Goal: Register for event/course

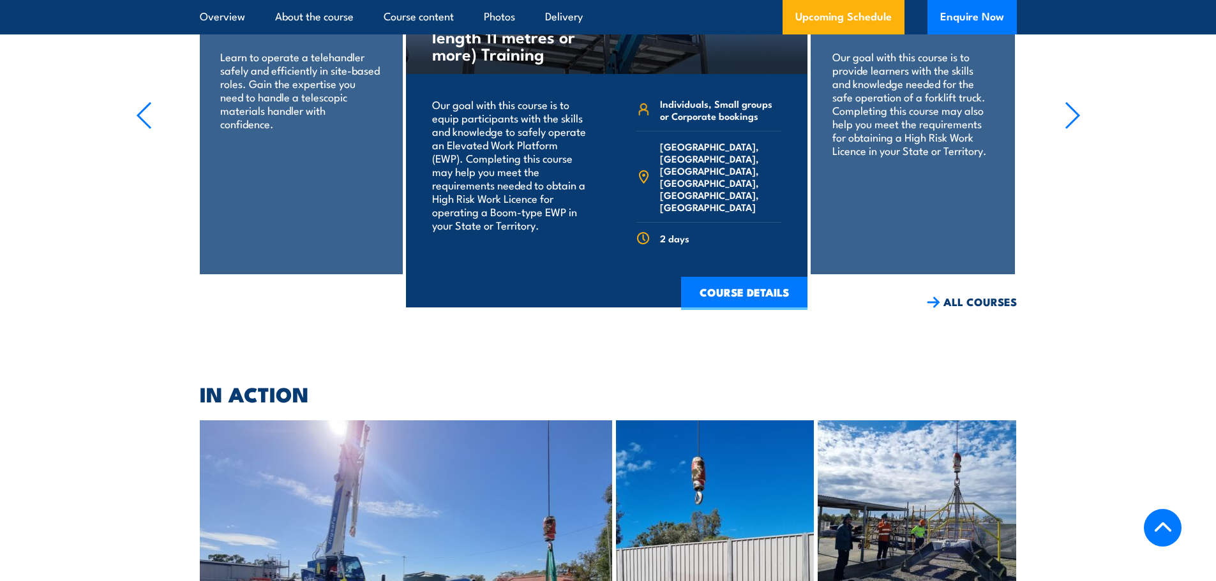
scroll to position [2361, 0]
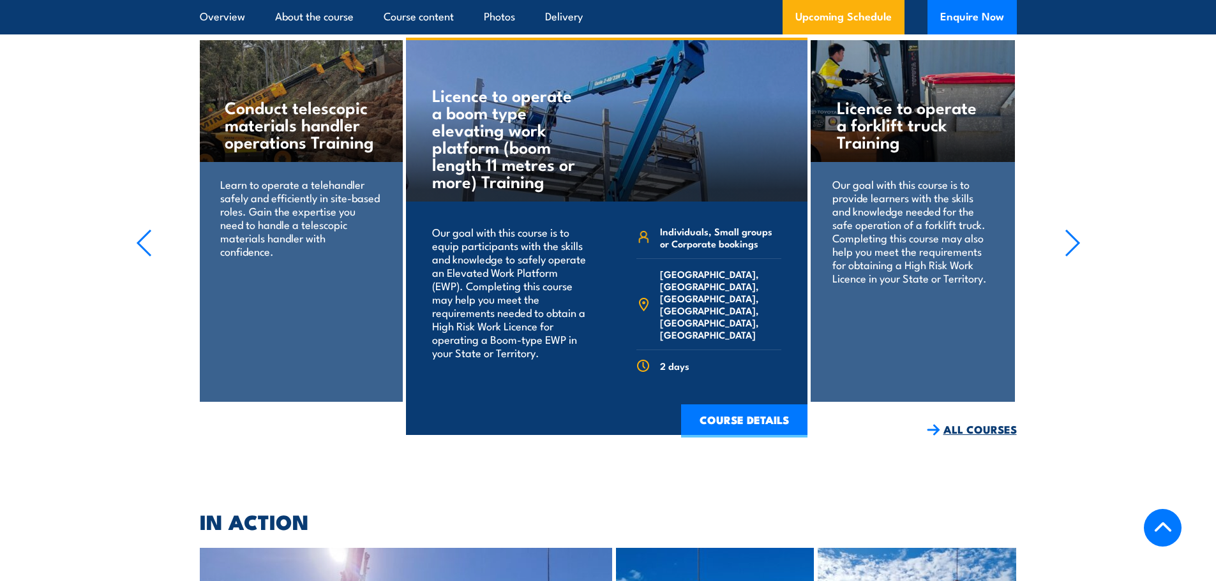
click at [980, 422] on link "ALL COURSES" at bounding box center [972, 429] width 90 height 15
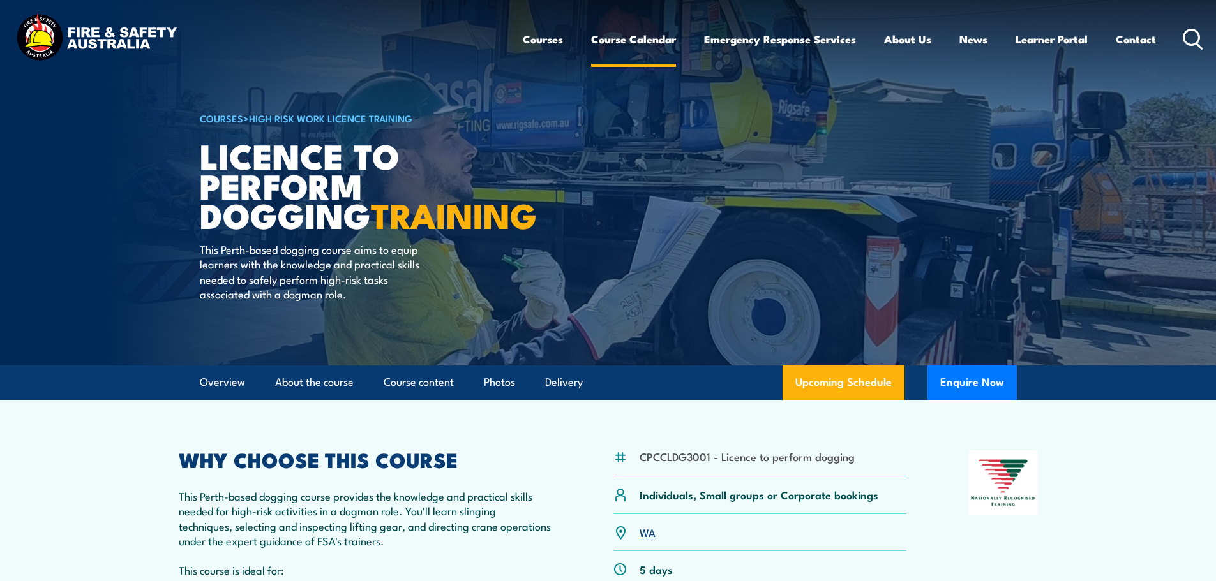
click at [634, 38] on link "Course Calendar" at bounding box center [633, 39] width 85 height 34
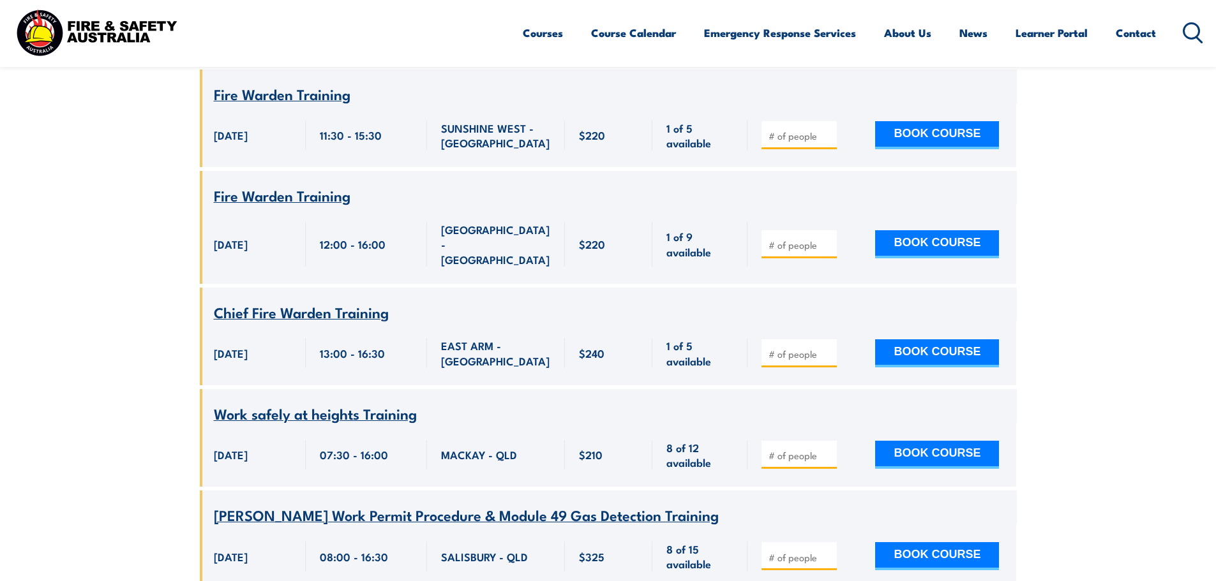
scroll to position [3318, 0]
